Goal: Use online tool/utility: Utilize a website feature to perform a specific function

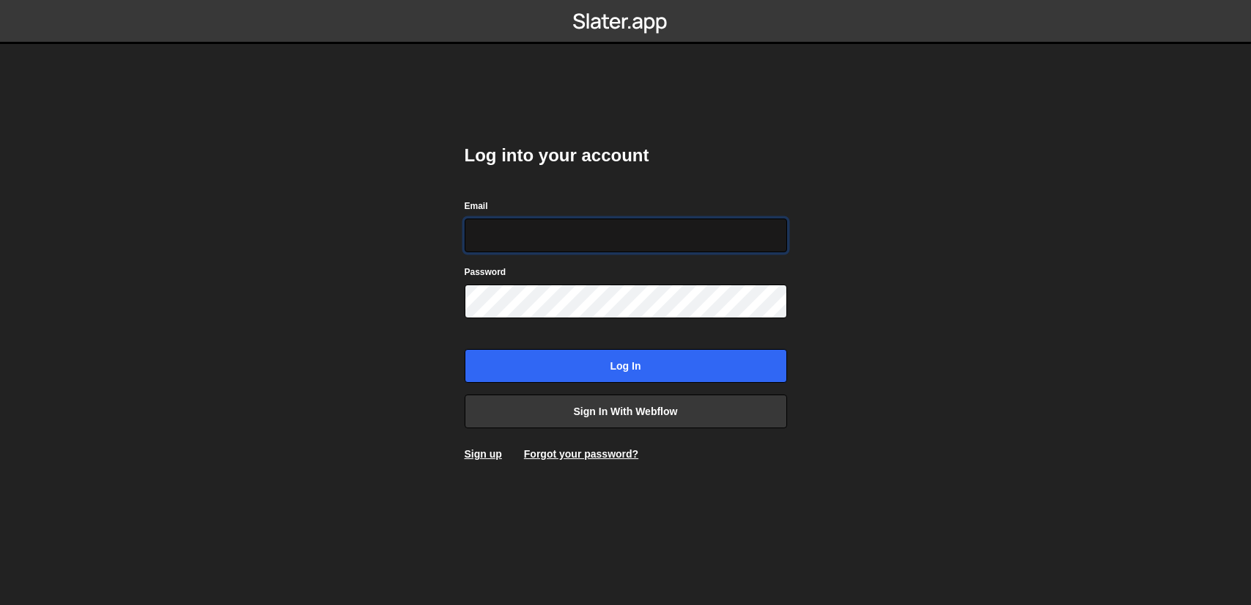
drag, startPoint x: 661, startPoint y: 235, endPoint x: 661, endPoint y: 248, distance: 12.5
click at [660, 236] on input "Email" at bounding box center [626, 235] width 323 height 34
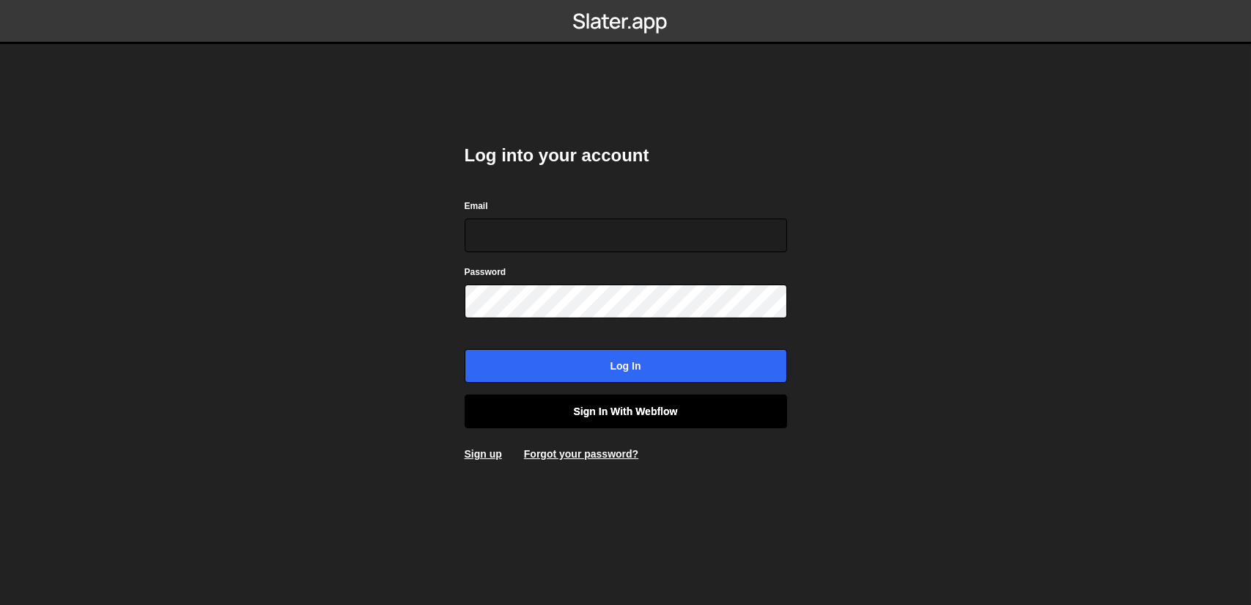
click at [652, 409] on link "Sign in with Webflow" at bounding box center [626, 411] width 323 height 34
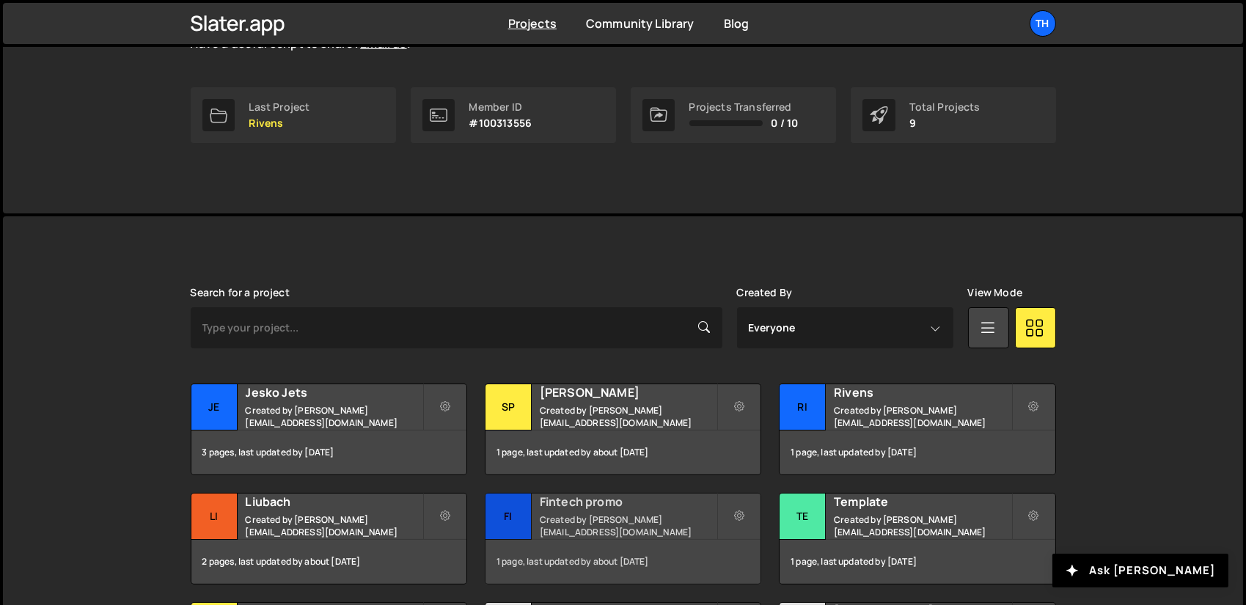
scroll to position [367, 0]
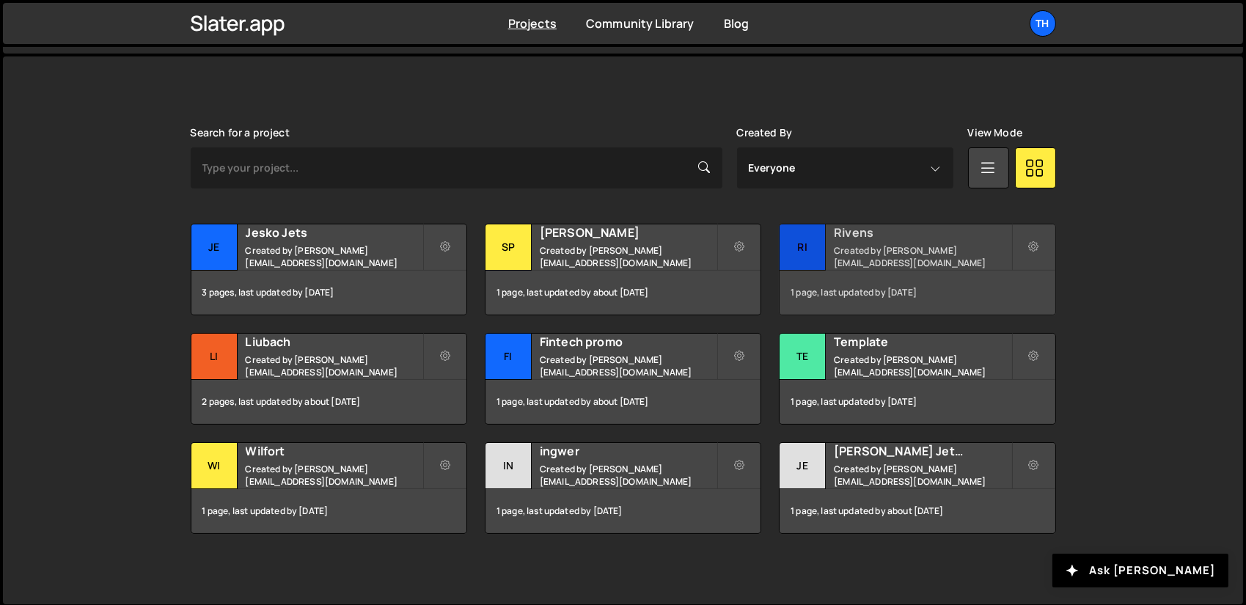
click at [865, 243] on div "Rivens Created by ivanchopei@thefirstthelast.agency" at bounding box center [916, 246] width 275 height 45
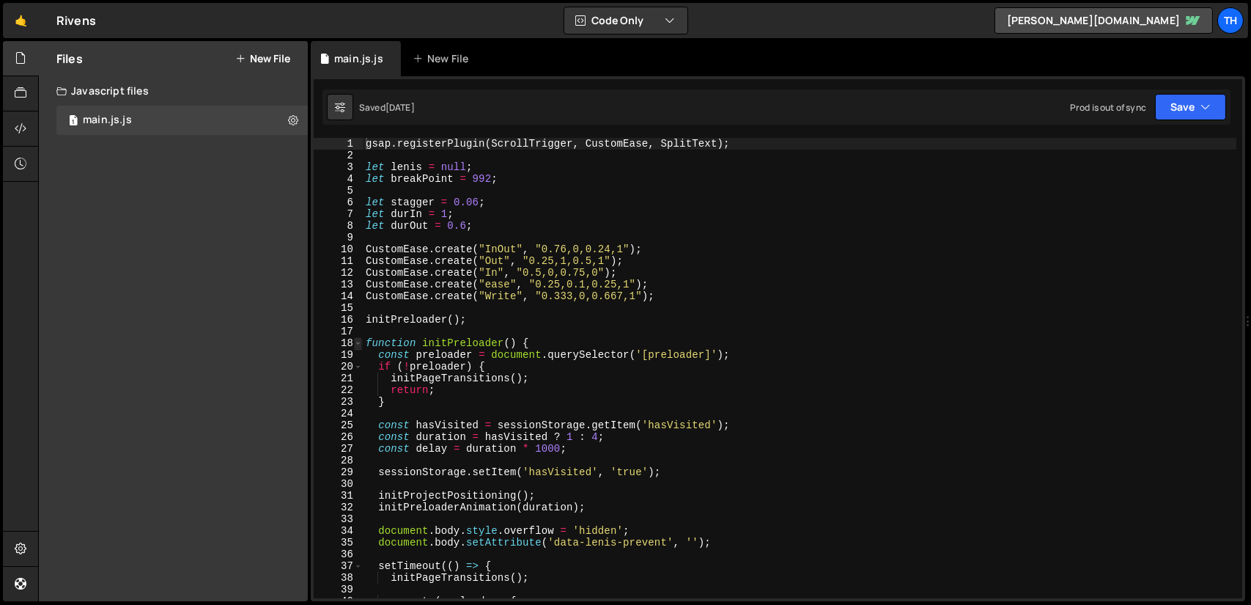
click at [360, 342] on span at bounding box center [358, 343] width 8 height 12
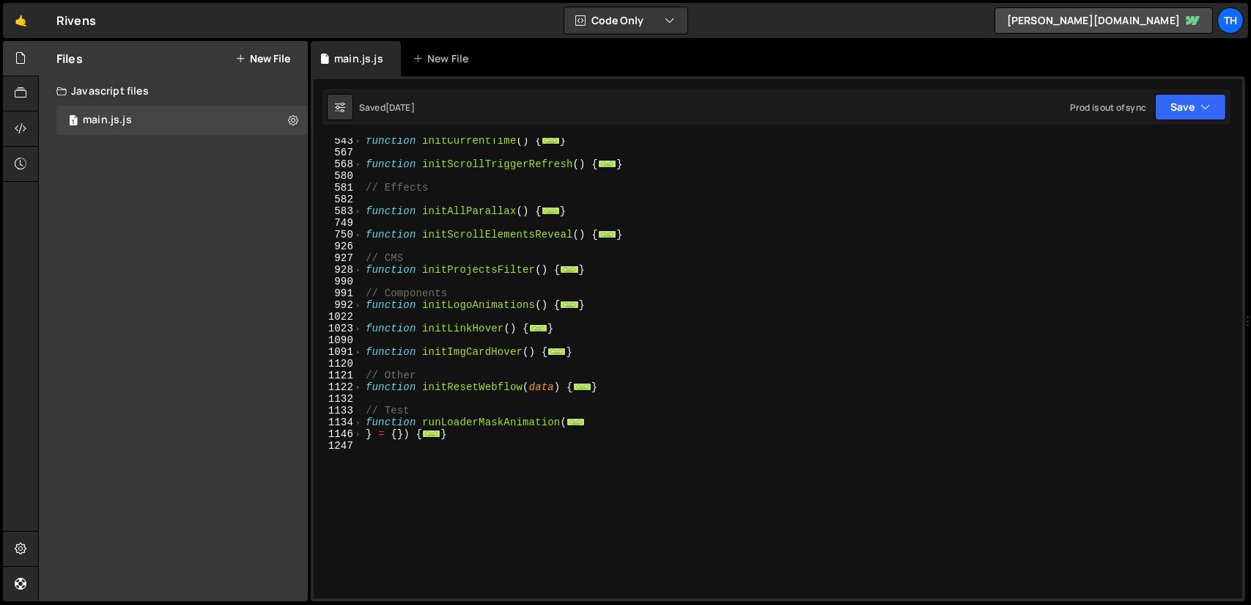
scroll to position [484, 0]
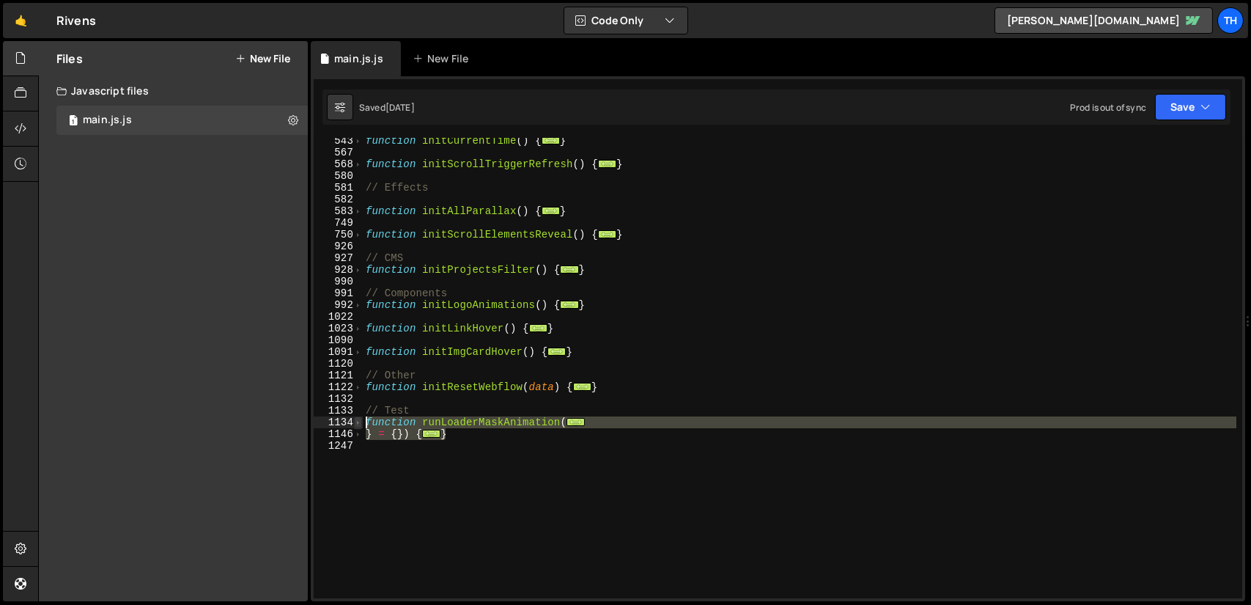
drag, startPoint x: 437, startPoint y: 428, endPoint x: 355, endPoint y: 420, distance: 82.5
click at [355, 420] on div "gsap.registerPlugin(ScrollTrigger, CustomEase, SplitText); 543 567 568 580 581 …" at bounding box center [778, 368] width 929 height 460
type textarea "function runLoaderMaskAnimation({ maskSrc ="
paste textarea
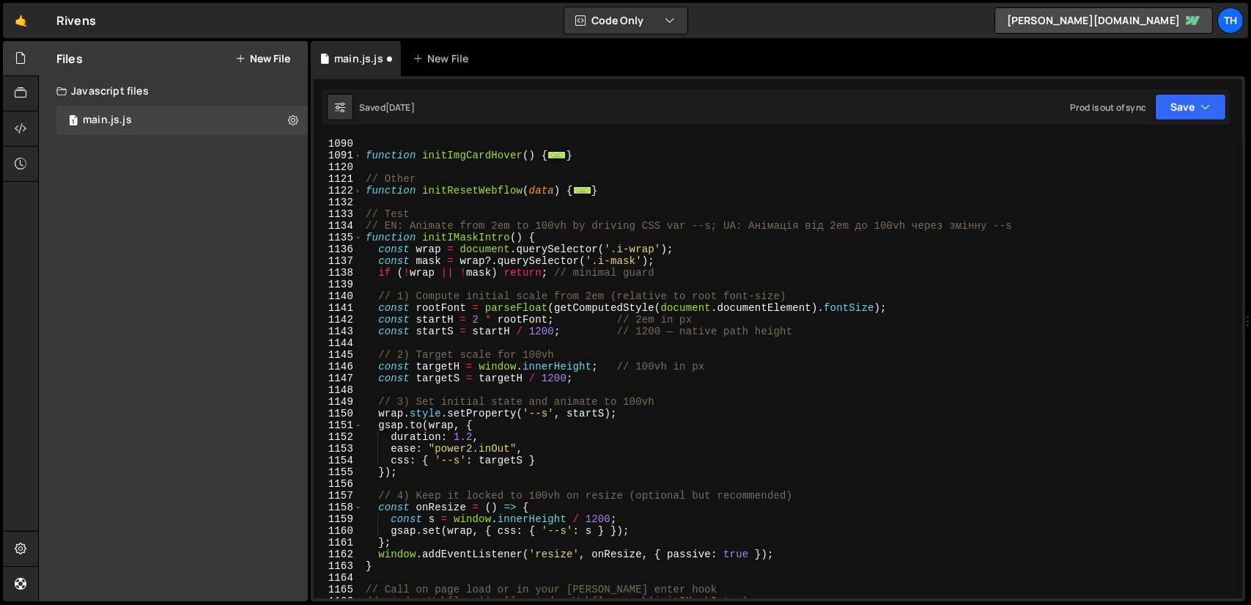
scroll to position [636, 0]
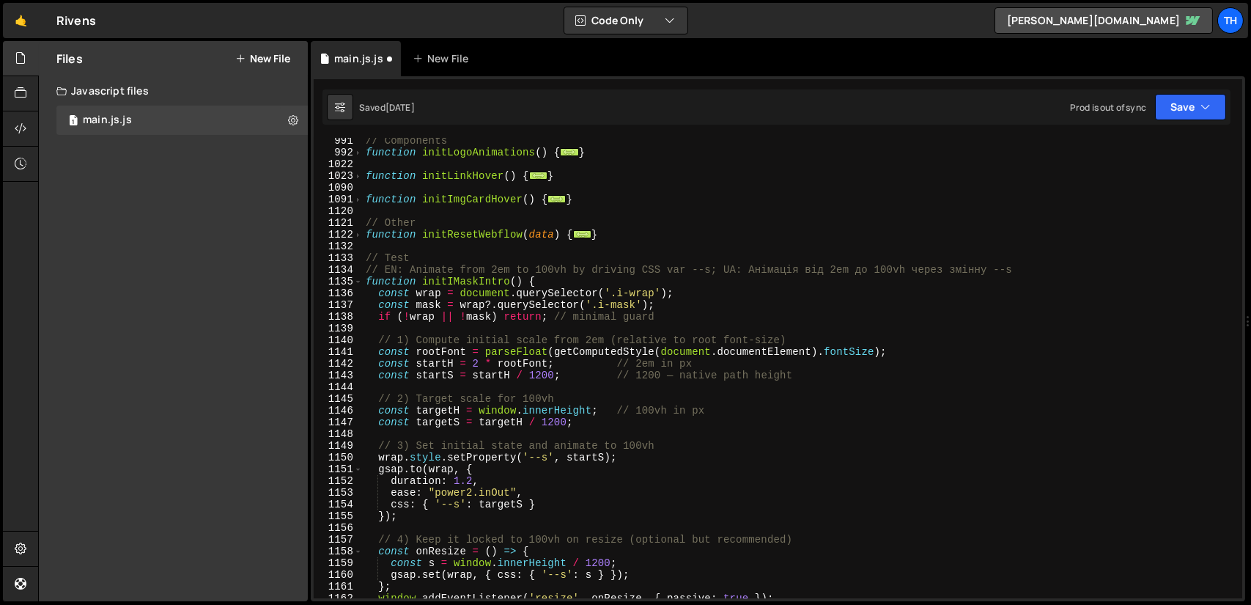
click at [463, 279] on div "// Components function initLogoAnimations ( ) { ... } function initLinkHover ( …" at bounding box center [800, 377] width 874 height 484
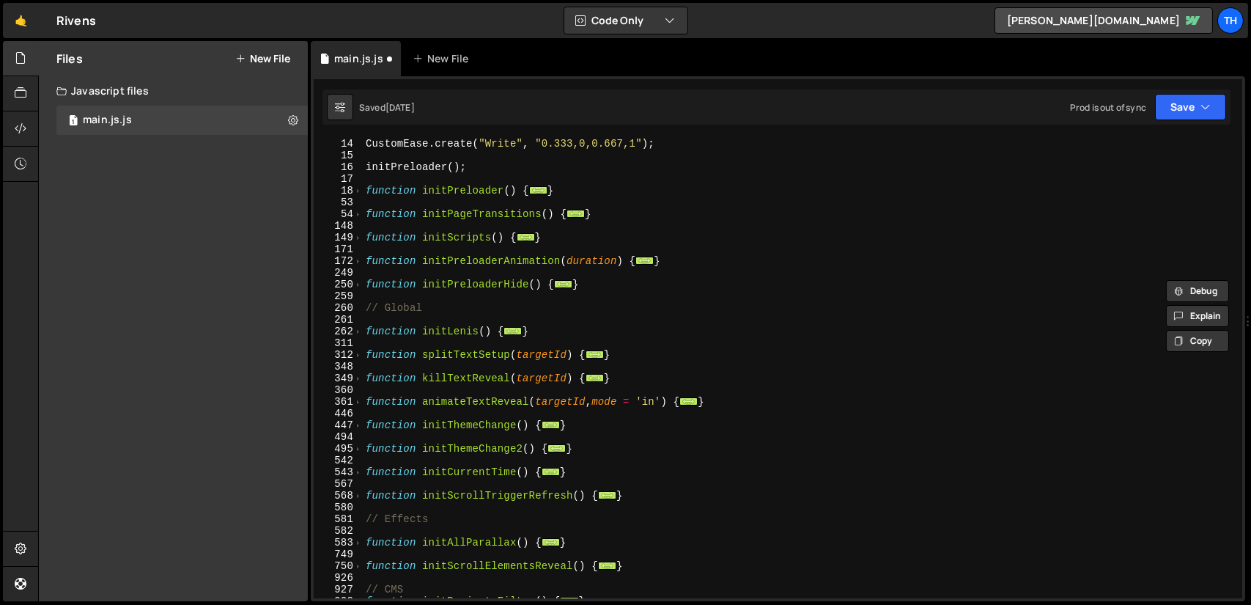
scroll to position [0, 0]
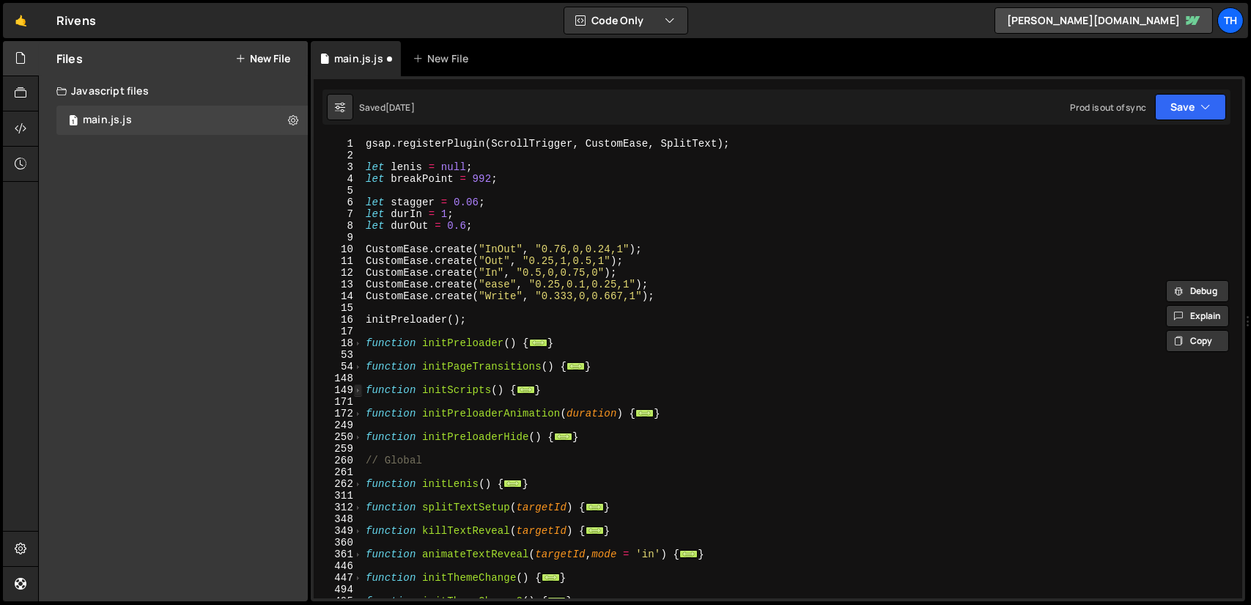
click at [361, 392] on span at bounding box center [358, 390] width 8 height 12
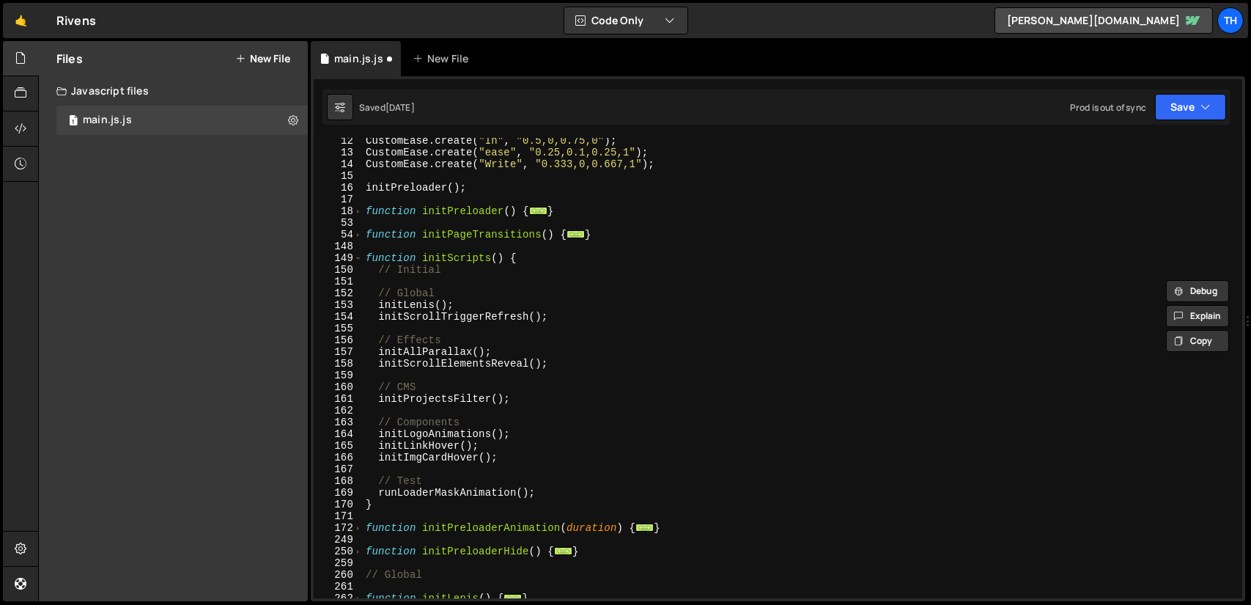
scroll to position [132, 0]
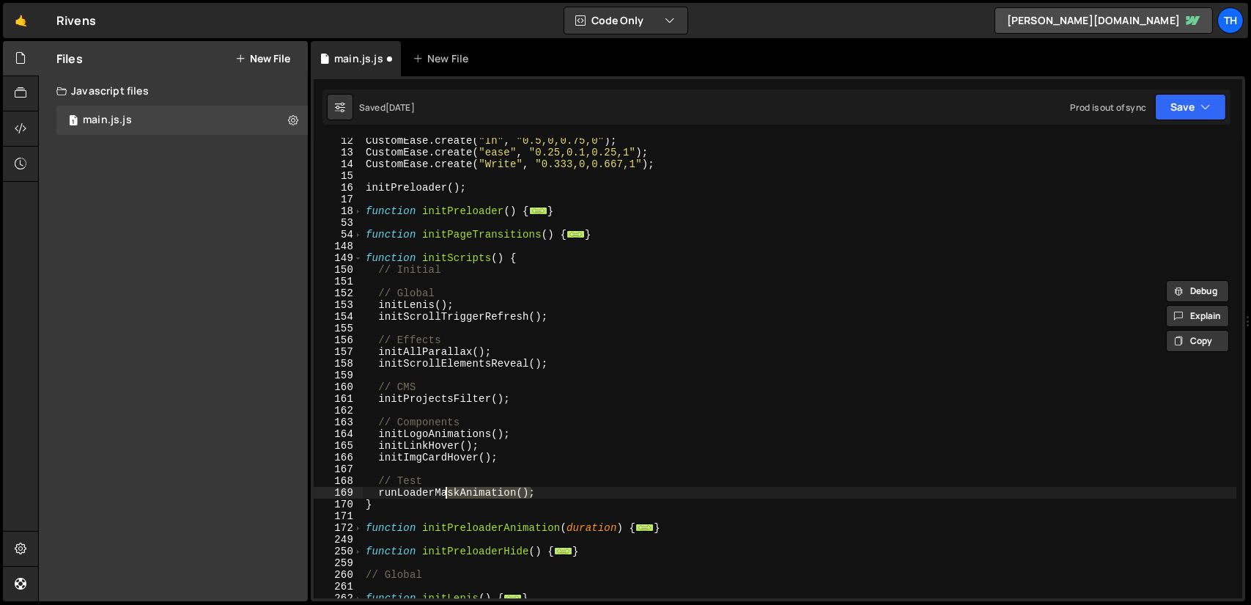
drag, startPoint x: 545, startPoint y: 493, endPoint x: 405, endPoint y: 488, distance: 140.8
click at [418, 496] on div "CustomEase . create ( "In" , "0.5,0,0.75,0" ) ; CustomEase . create ( "ease" , …" at bounding box center [800, 377] width 874 height 484
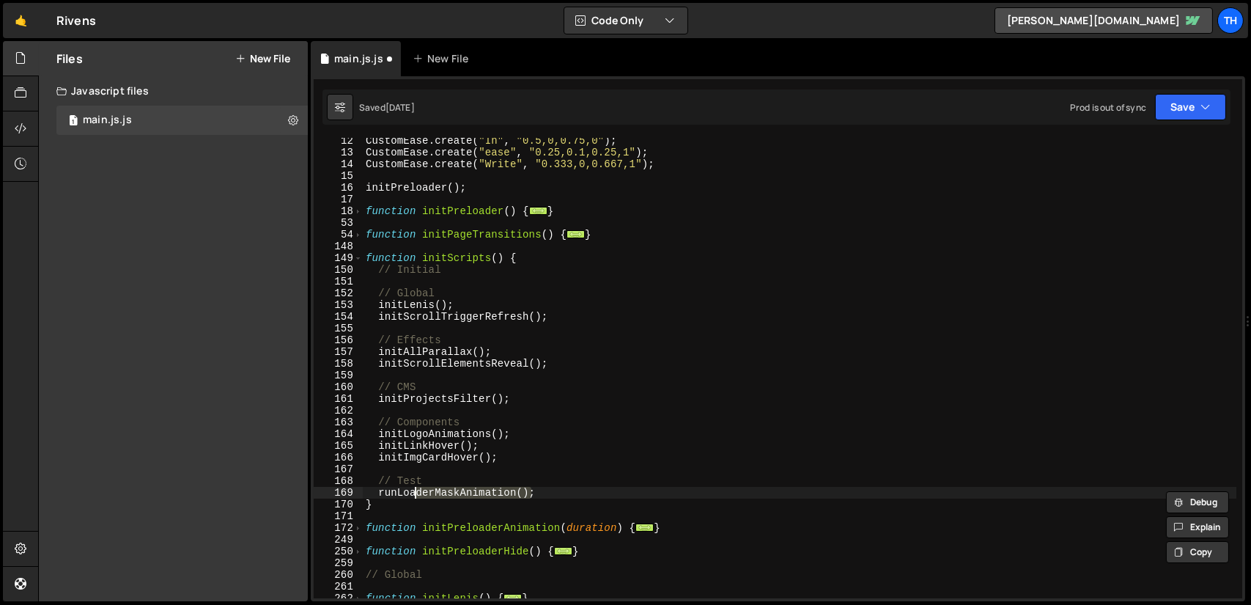
click at [402, 493] on div "CustomEase . create ( "In" , "0.5,0,0.75,0" ) ; CustomEase . create ( "ease" , …" at bounding box center [800, 377] width 874 height 484
paste textarea "initIMaskIntro"
type textarea "initIMaskIntro();"
click at [1193, 112] on button "Save" at bounding box center [1190, 107] width 71 height 26
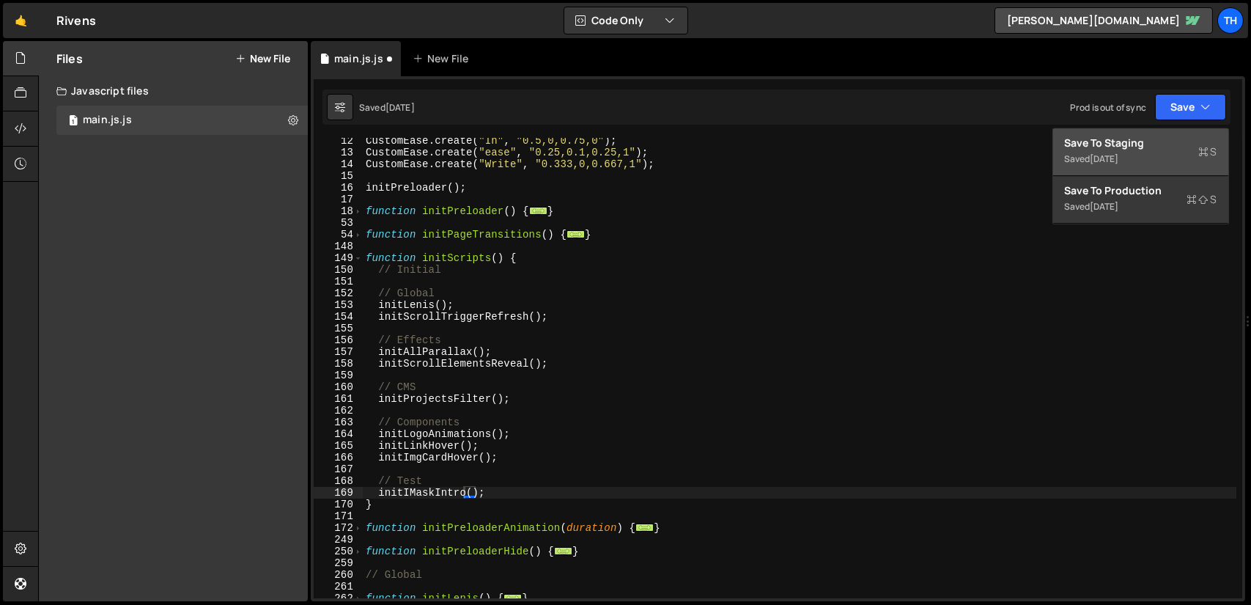
click at [1152, 149] on div "Save to Staging S" at bounding box center [1141, 143] width 152 height 15
